Goal: Communication & Community: Answer question/provide support

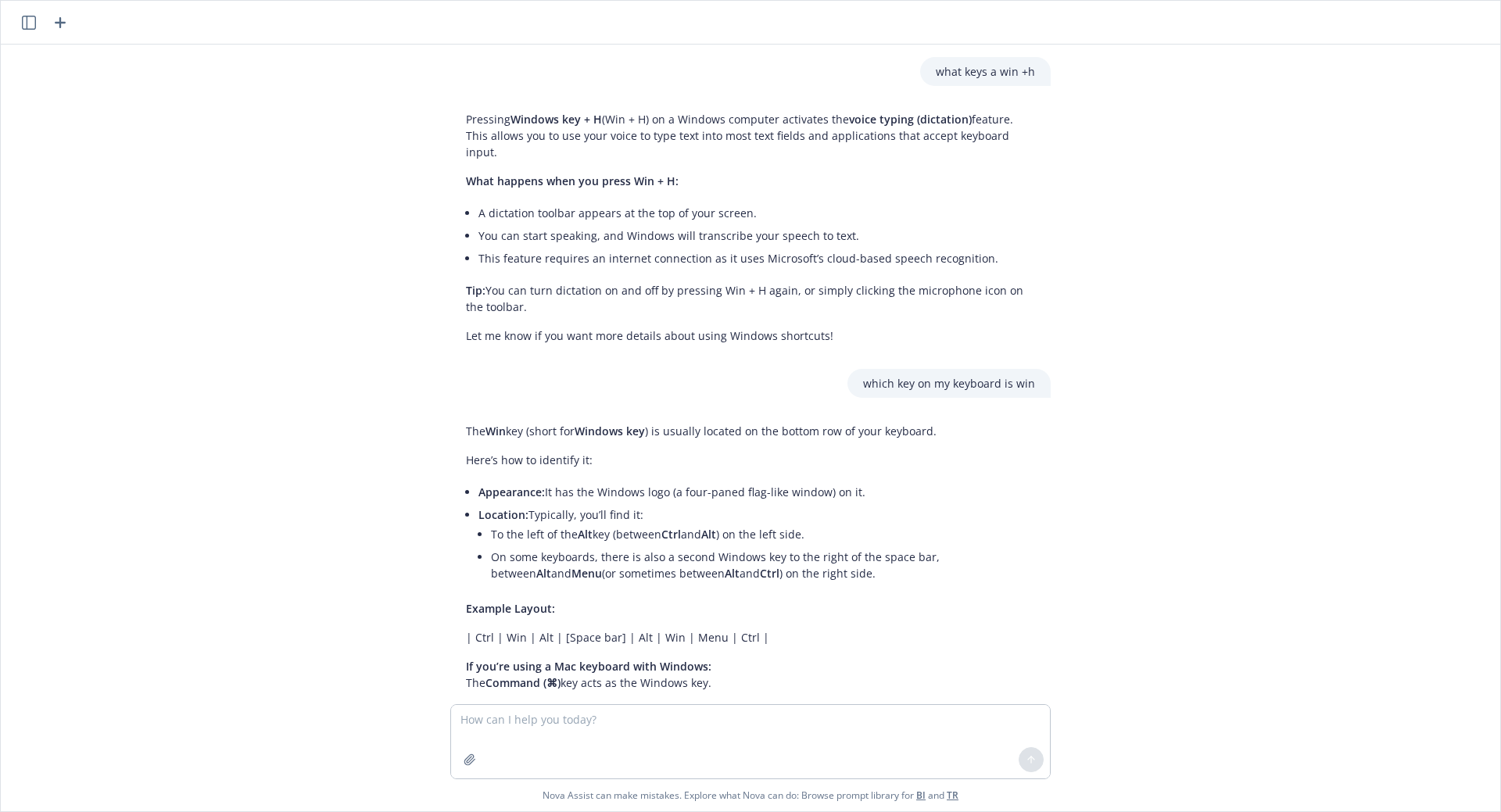
scroll to position [42, 0]
